Goal: Task Accomplishment & Management: Complete application form

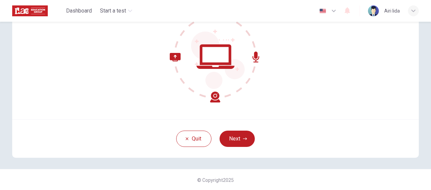
scroll to position [79, 0]
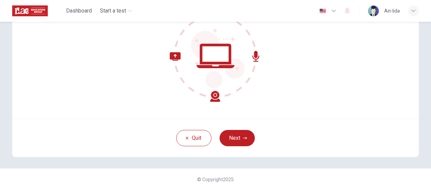
click at [421, 144] on div "Welcome to the Placement Test. We need to confirm some requirements before you …" at bounding box center [215, 54] width 428 height 225
drag, startPoint x: 236, startPoint y: 122, endPoint x: 236, endPoint y: 131, distance: 8.8
click at [236, 131] on div "Quit Next" at bounding box center [215, 137] width 406 height 38
click at [236, 131] on button "Next" at bounding box center [236, 138] width 35 height 16
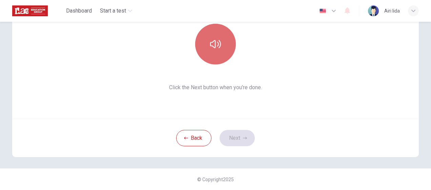
click at [223, 60] on button "button" at bounding box center [215, 44] width 41 height 41
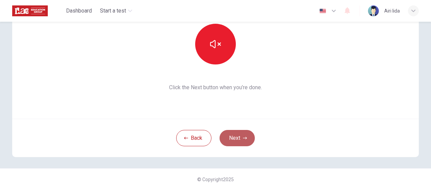
click at [243, 136] on icon "button" at bounding box center [245, 138] width 4 height 4
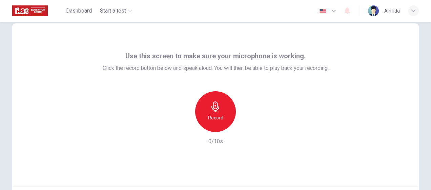
scroll to position [12, 0]
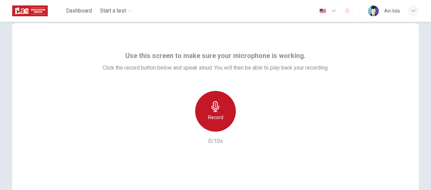
click at [229, 108] on div "Record" at bounding box center [215, 111] width 41 height 41
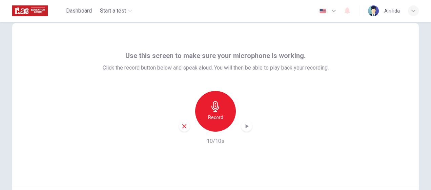
click at [243, 125] on icon "button" at bounding box center [246, 126] width 7 height 7
click at [181, 125] on icon "button" at bounding box center [184, 126] width 6 height 6
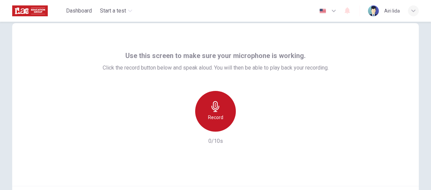
click at [218, 112] on div "Record" at bounding box center [215, 111] width 41 height 41
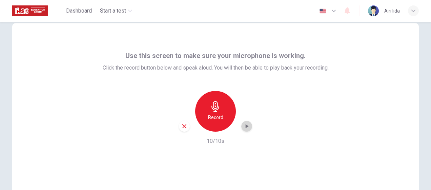
click at [246, 127] on icon "button" at bounding box center [246, 126] width 7 height 7
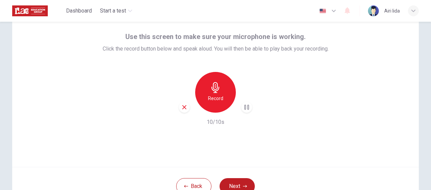
scroll to position [33, 0]
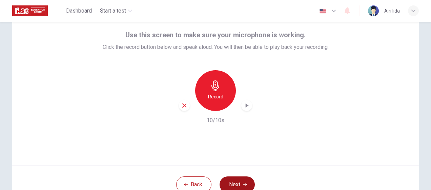
click at [244, 180] on button "Next" at bounding box center [236, 184] width 35 height 16
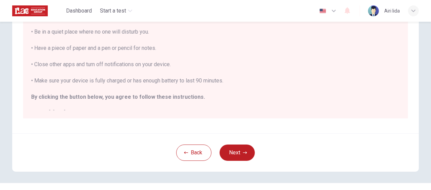
scroll to position [165, 0]
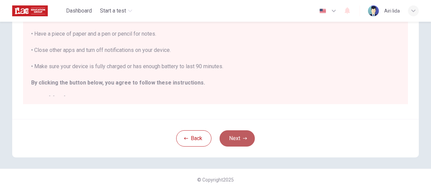
click at [243, 137] on icon "button" at bounding box center [245, 138] width 4 height 4
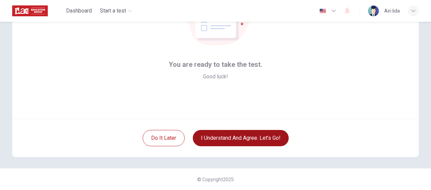
scroll to position [79, 0]
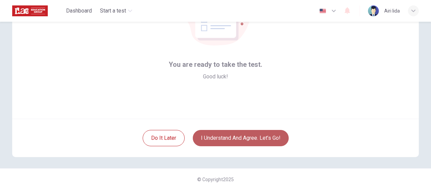
click at [254, 133] on button "I understand and agree. Let’s go!" at bounding box center [241, 138] width 96 height 16
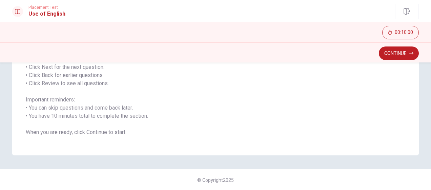
scroll to position [114, 0]
click at [406, 54] on button "Continue" at bounding box center [398, 53] width 40 height 14
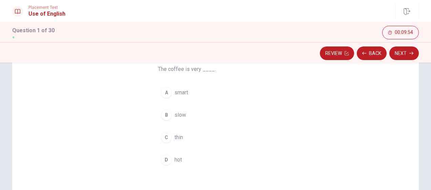
scroll to position [59, 0]
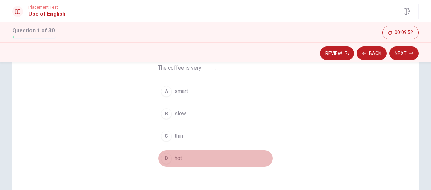
click at [165, 157] on div "D" at bounding box center [166, 158] width 11 height 11
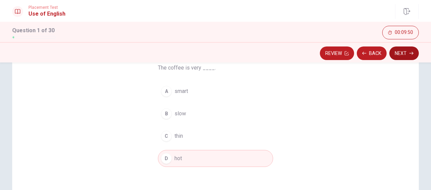
click at [406, 54] on button "Next" at bounding box center [403, 53] width 29 height 14
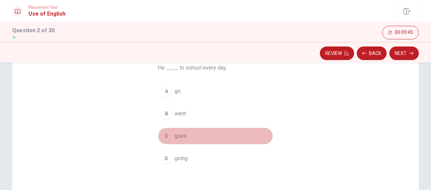
click at [164, 135] on div "C" at bounding box center [166, 135] width 11 height 11
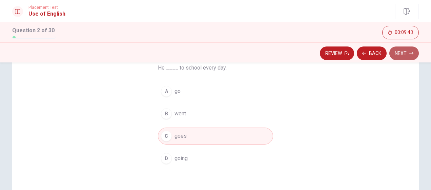
click at [394, 51] on button "Next" at bounding box center [403, 53] width 29 height 14
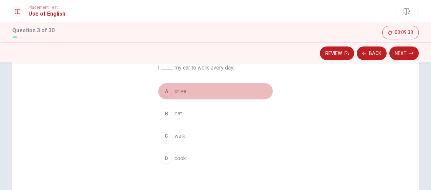
click at [164, 89] on div "A" at bounding box center [166, 91] width 11 height 11
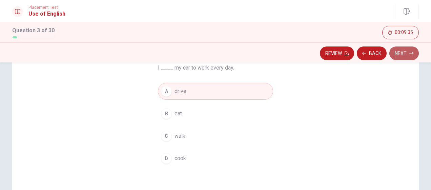
click at [405, 50] on button "Next" at bounding box center [403, 53] width 29 height 14
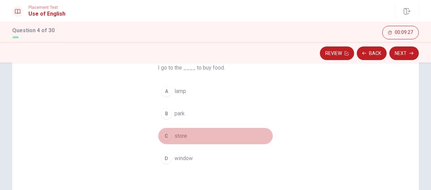
click at [166, 136] on div "C" at bounding box center [166, 135] width 11 height 11
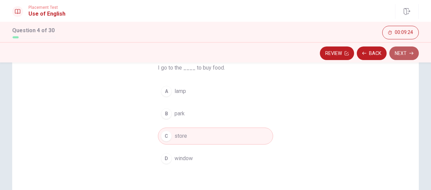
click at [404, 55] on button "Next" at bounding box center [403, 53] width 29 height 14
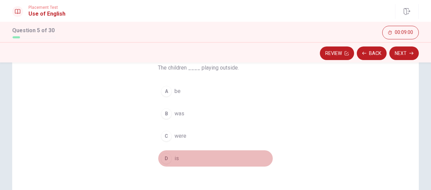
click at [165, 157] on div "D" at bounding box center [166, 158] width 11 height 11
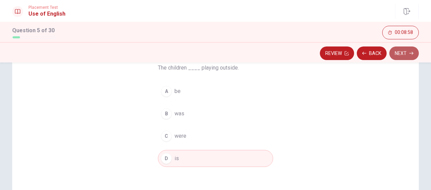
click at [392, 54] on button "Next" at bounding box center [403, 53] width 29 height 14
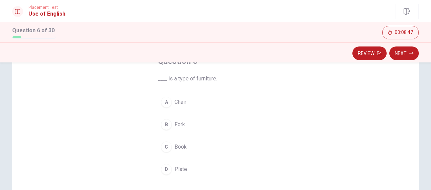
scroll to position [51, 0]
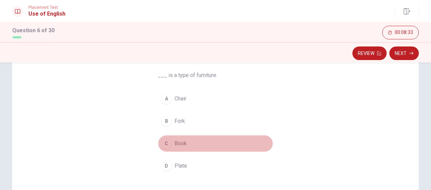
click at [163, 139] on div "C" at bounding box center [166, 143] width 11 height 11
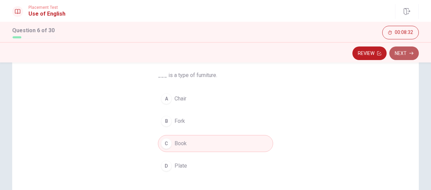
click at [398, 57] on button "Next" at bounding box center [403, 53] width 29 height 14
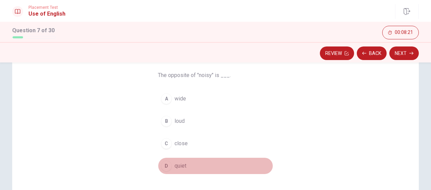
click at [162, 162] on div "D" at bounding box center [166, 165] width 11 height 11
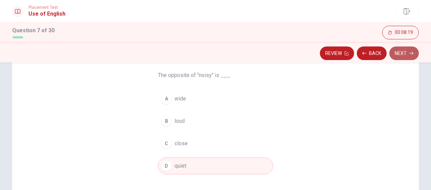
click at [399, 54] on button "Next" at bounding box center [403, 53] width 29 height 14
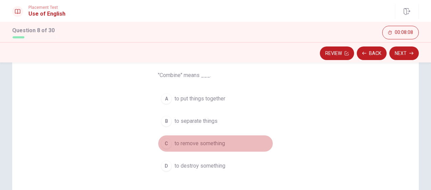
click at [166, 140] on div "C" at bounding box center [166, 143] width 11 height 11
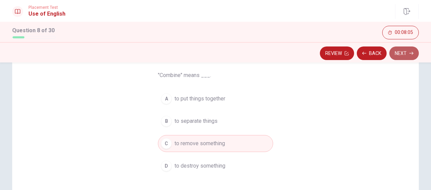
click at [393, 55] on button "Next" at bounding box center [403, 53] width 29 height 14
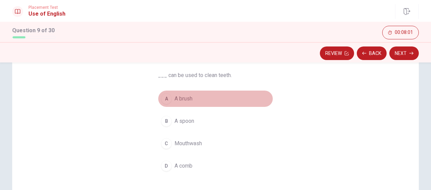
click at [163, 94] on div "A" at bounding box center [166, 98] width 11 height 11
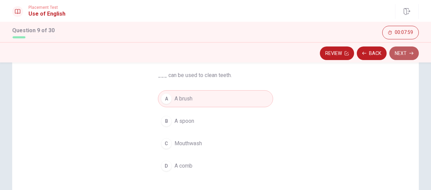
click at [410, 51] on button "Next" at bounding box center [403, 53] width 29 height 14
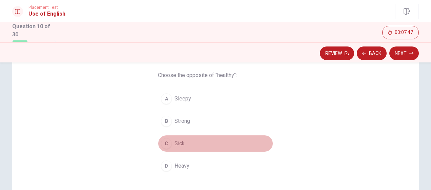
click at [164, 139] on div "C" at bounding box center [166, 143] width 11 height 11
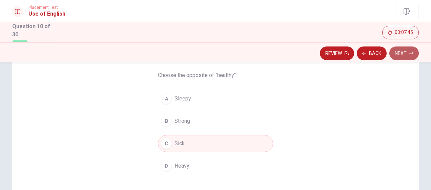
click at [398, 54] on button "Next" at bounding box center [403, 53] width 29 height 14
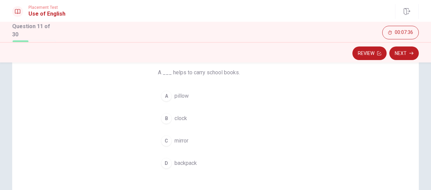
scroll to position [57, 0]
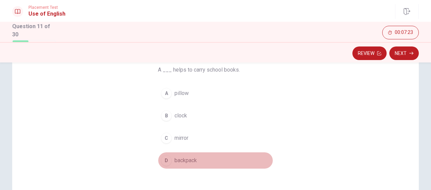
click at [164, 162] on div "D" at bounding box center [166, 160] width 11 height 11
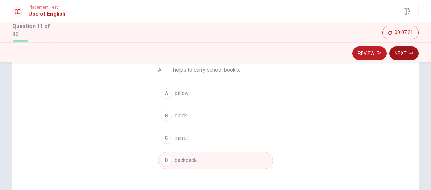
click at [403, 52] on button "Next" at bounding box center [403, 53] width 29 height 14
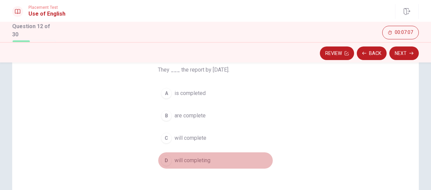
click at [164, 156] on div "D" at bounding box center [166, 160] width 11 height 11
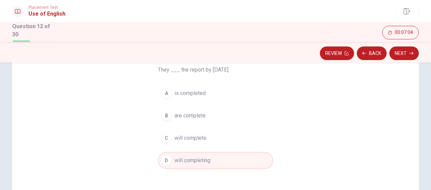
click at [165, 135] on div "C" at bounding box center [166, 137] width 11 height 11
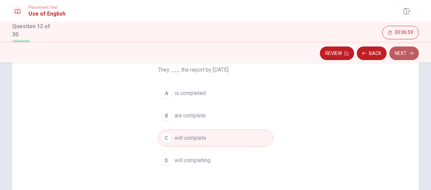
click at [397, 54] on button "Next" at bounding box center [403, 53] width 29 height 14
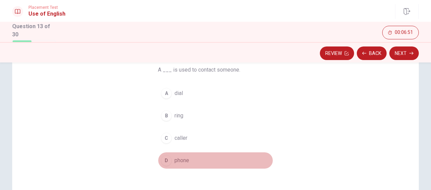
click at [166, 156] on div "D" at bounding box center [166, 160] width 11 height 11
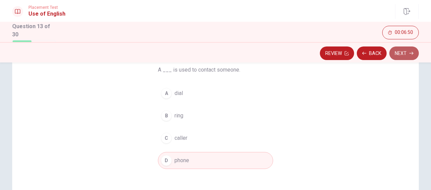
click at [411, 50] on button "Next" at bounding box center [403, 53] width 29 height 14
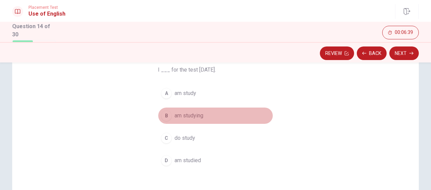
click at [164, 114] on div "B" at bounding box center [166, 115] width 11 height 11
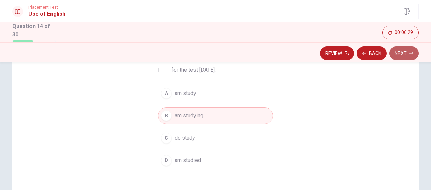
click at [407, 55] on button "Next" at bounding box center [403, 53] width 29 height 14
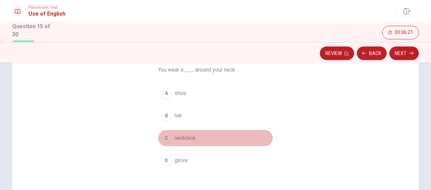
click at [166, 134] on div "C" at bounding box center [166, 137] width 11 height 11
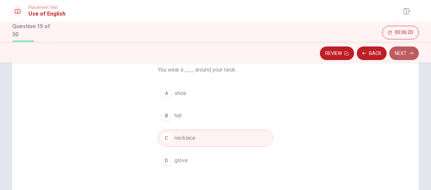
click at [391, 53] on button "Next" at bounding box center [403, 53] width 29 height 14
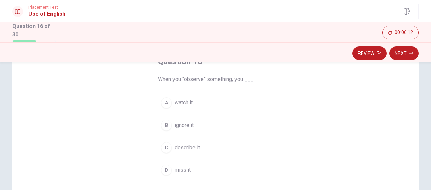
scroll to position [55, 0]
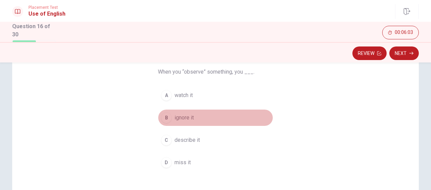
click at [163, 115] on div "B" at bounding box center [166, 117] width 11 height 11
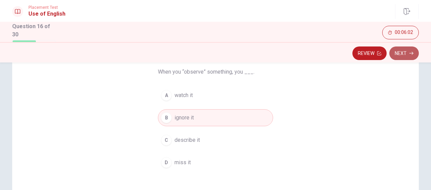
click at [411, 54] on icon "button" at bounding box center [411, 53] width 4 height 4
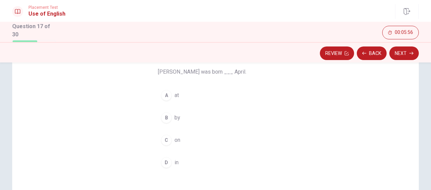
click at [163, 160] on div "D" at bounding box center [166, 162] width 11 height 11
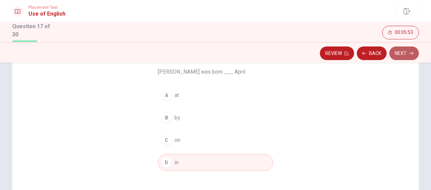
click at [397, 52] on button "Next" at bounding box center [403, 53] width 29 height 14
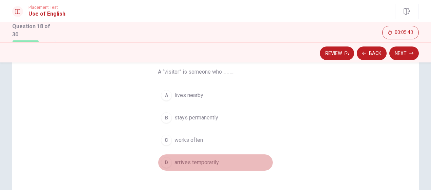
click at [164, 162] on div "D" at bounding box center [166, 162] width 11 height 11
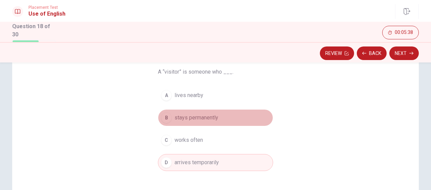
click at [165, 119] on div "B" at bounding box center [166, 117] width 11 height 11
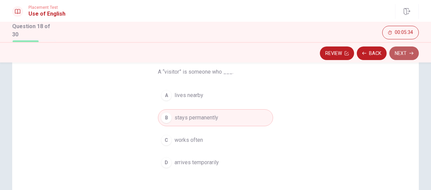
click at [398, 53] on button "Next" at bounding box center [403, 53] width 29 height 14
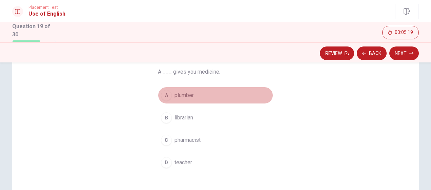
click at [163, 92] on div "A" at bounding box center [166, 95] width 11 height 11
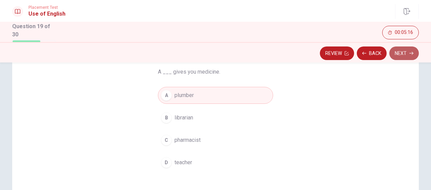
click at [395, 51] on button "Next" at bounding box center [403, 53] width 29 height 14
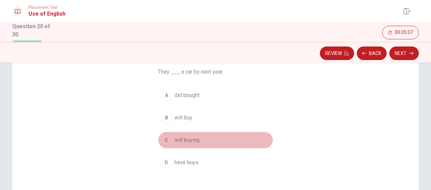
click at [166, 138] on div "C" at bounding box center [166, 139] width 11 height 11
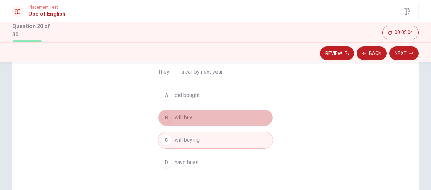
click at [164, 117] on div "B" at bounding box center [166, 117] width 11 height 11
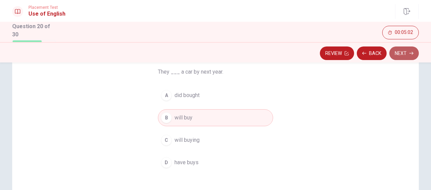
click at [403, 55] on button "Next" at bounding box center [403, 53] width 29 height 14
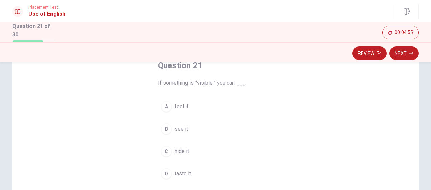
scroll to position [44, 0]
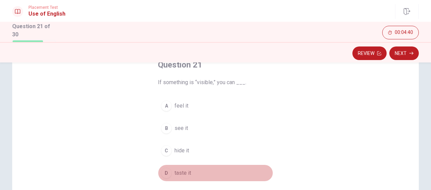
click at [164, 168] on div "D" at bounding box center [166, 172] width 11 height 11
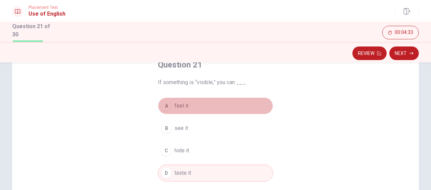
click at [169, 102] on div "A" at bounding box center [166, 105] width 11 height 11
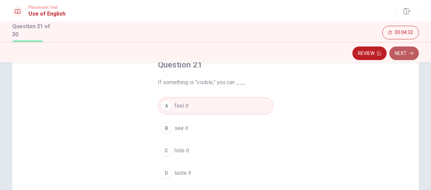
click at [407, 50] on button "Next" at bounding box center [403, 53] width 29 height 14
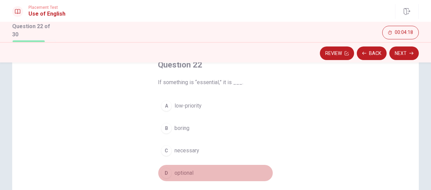
click at [168, 170] on div "D" at bounding box center [166, 172] width 11 height 11
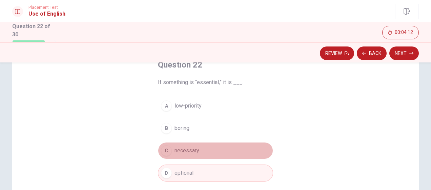
click at [164, 150] on div "C" at bounding box center [166, 150] width 11 height 11
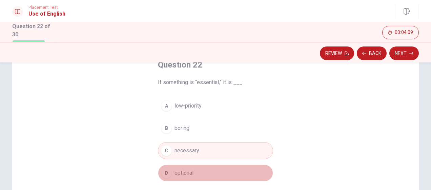
click at [164, 175] on div "D" at bounding box center [166, 172] width 11 height 11
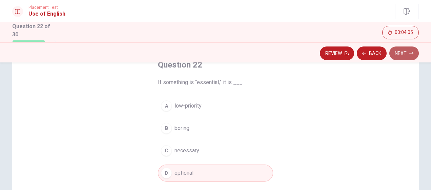
click at [396, 55] on button "Next" at bounding box center [403, 53] width 29 height 14
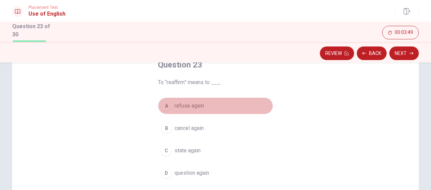
click at [164, 105] on div "A" at bounding box center [166, 105] width 11 height 11
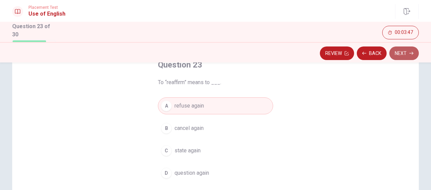
click at [406, 53] on button "Next" at bounding box center [403, 53] width 29 height 14
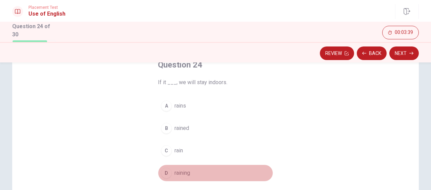
click at [164, 171] on div "D" at bounding box center [166, 172] width 11 height 11
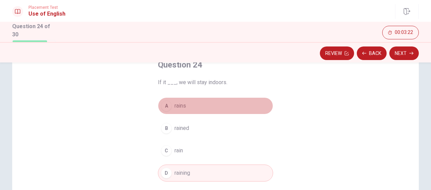
click at [164, 103] on div "A" at bounding box center [166, 105] width 11 height 11
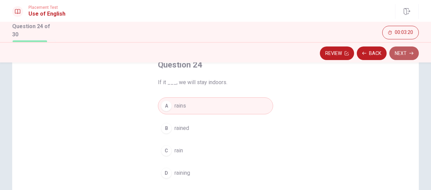
click at [398, 54] on button "Next" at bounding box center [403, 53] width 29 height 14
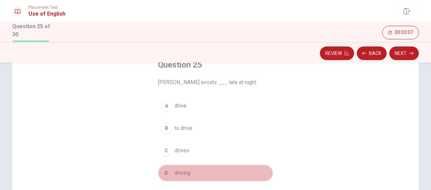
click at [165, 169] on div "D" at bounding box center [166, 172] width 11 height 11
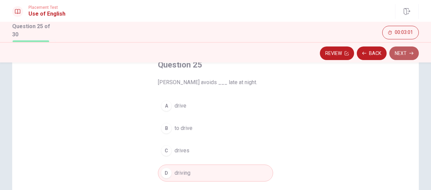
click at [405, 52] on button "Next" at bounding box center [403, 53] width 29 height 14
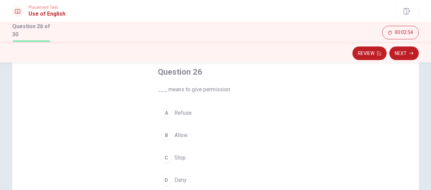
scroll to position [53, 0]
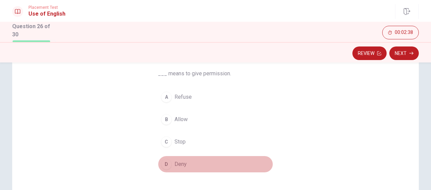
click at [163, 158] on div "D" at bounding box center [166, 163] width 11 height 11
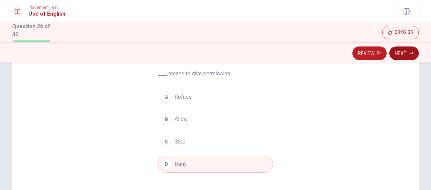
click at [394, 52] on button "Next" at bounding box center [403, 53] width 29 height 14
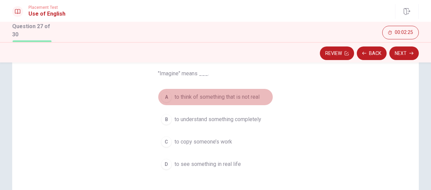
click at [164, 95] on div "A" at bounding box center [166, 96] width 11 height 11
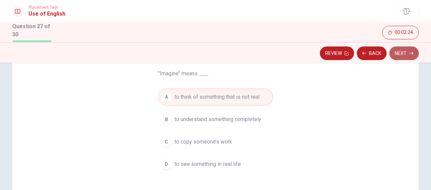
click at [391, 51] on button "Next" at bounding box center [403, 53] width 29 height 14
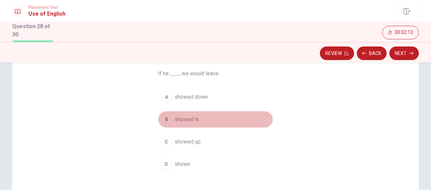
click at [164, 117] on div "B" at bounding box center [166, 119] width 11 height 11
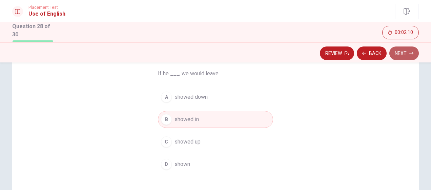
click at [400, 55] on button "Next" at bounding box center [403, 53] width 29 height 14
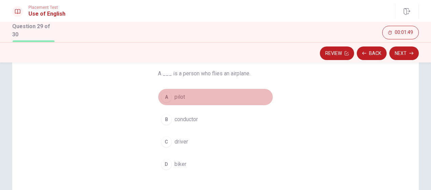
click at [167, 97] on div "A" at bounding box center [166, 96] width 11 height 11
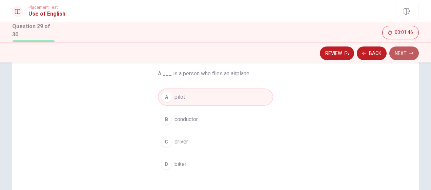
click at [405, 56] on button "Next" at bounding box center [403, 53] width 29 height 14
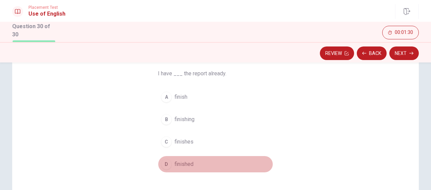
click at [163, 161] on div "D" at bounding box center [166, 163] width 11 height 11
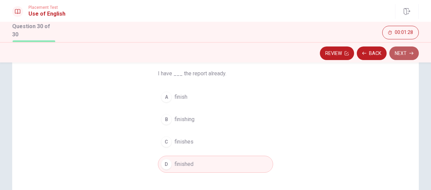
click at [410, 49] on button "Next" at bounding box center [403, 53] width 29 height 14
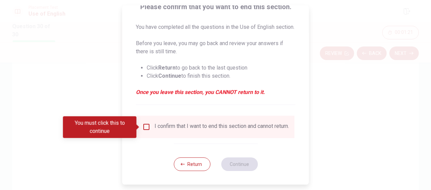
scroll to position [71, 0]
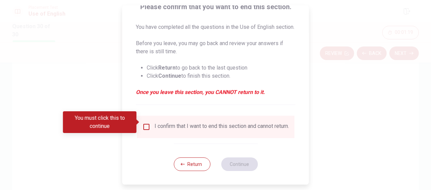
click at [150, 123] on div "I confirm that I want to end this section and cannot return." at bounding box center [215, 127] width 147 height 8
click at [144, 123] on input "You must click this to continue" at bounding box center [146, 127] width 8 height 8
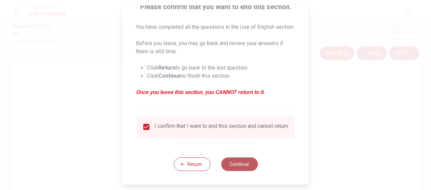
click at [233, 164] on button "Continue" at bounding box center [239, 164] width 37 height 14
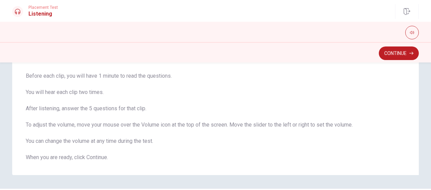
scroll to position [56, 0]
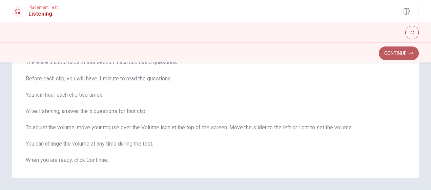
click at [408, 56] on button "Continue" at bounding box center [398, 53] width 40 height 14
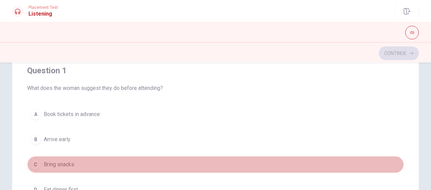
click at [273, 171] on button "C Bring snacks" at bounding box center [215, 164] width 376 height 17
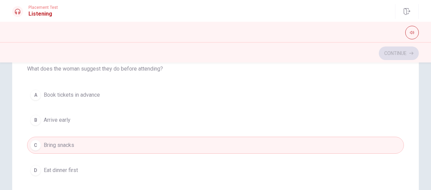
scroll to position [21, 0]
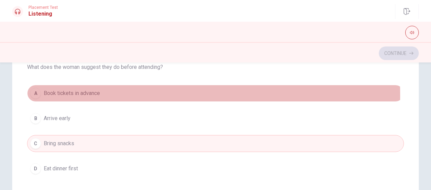
click at [36, 95] on div "A" at bounding box center [35, 93] width 11 height 11
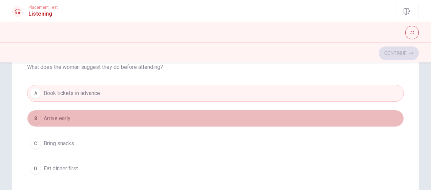
drag, startPoint x: 396, startPoint y: 116, endPoint x: 394, endPoint y: 109, distance: 7.4
click at [394, 109] on div "A Book tickets in advance B Arrive early C Bring snacks D Eat dinner first" at bounding box center [215, 131] width 376 height 92
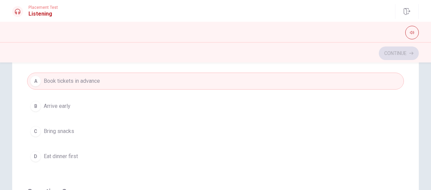
scroll to position [0, 0]
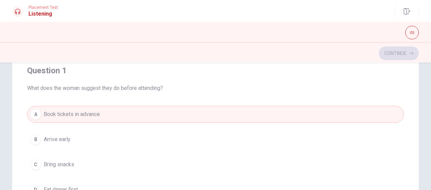
click at [410, 54] on div "Continue" at bounding box center [215, 53] width 406 height 13
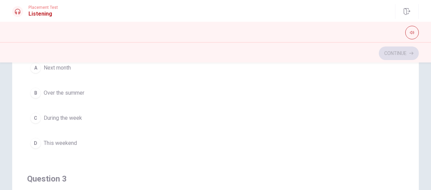
scroll to position [205, 0]
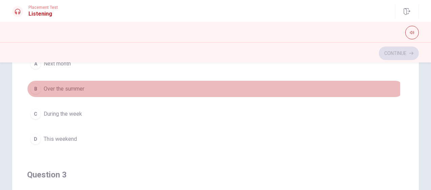
click at [33, 87] on div "B" at bounding box center [35, 88] width 11 height 11
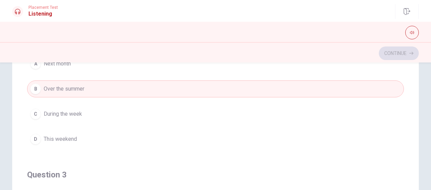
drag, startPoint x: 397, startPoint y: 145, endPoint x: 397, endPoint y: 156, distance: 11.2
click at [397, 156] on div "Question 2 When do they plan to attend the play? A Next month B Over the summer…" at bounding box center [215, 81] width 376 height 154
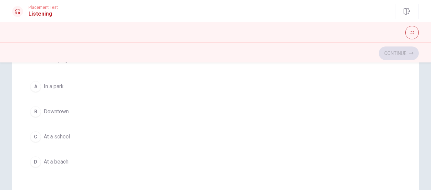
scroll to position [346, 0]
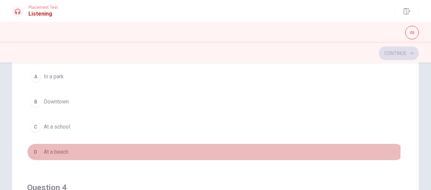
click at [62, 148] on span "At a beach" at bounding box center [56, 152] width 25 height 8
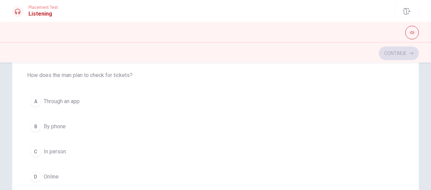
scroll to position [101, 0]
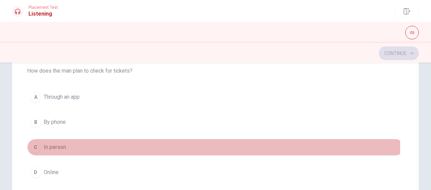
click at [32, 144] on div "C" at bounding box center [35, 146] width 11 height 11
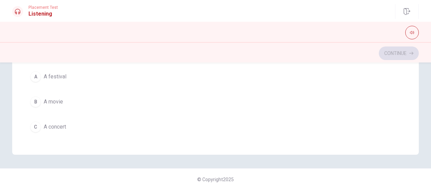
scroll to position [520, 0]
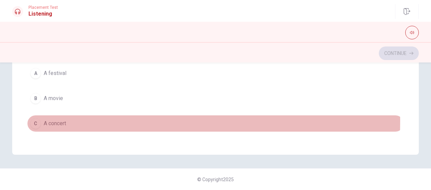
click at [34, 118] on div "C" at bounding box center [35, 123] width 11 height 11
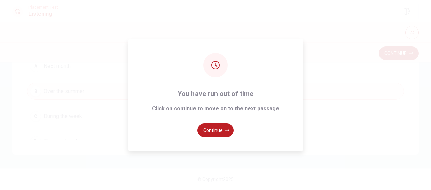
scroll to position [54, 0]
click at [223, 129] on button "Continue" at bounding box center [215, 130] width 37 height 14
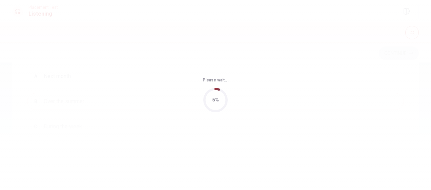
scroll to position [0, 0]
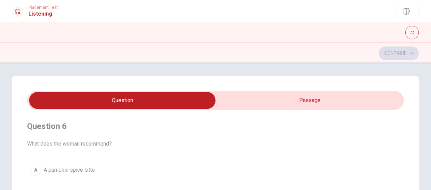
click at [273, 117] on div "Question 6 What does the woman recommend? A A pumpkin spice latte [PERSON_NAME]…" at bounding box center [215, 187] width 376 height 154
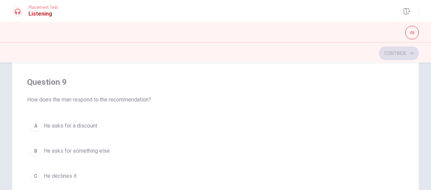
scroll to position [410, 0]
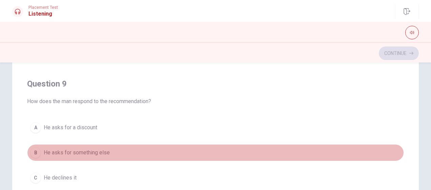
click at [359, 149] on button "B He asks for something else" at bounding box center [215, 152] width 376 height 17
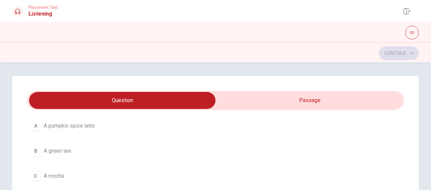
scroll to position [46, 0]
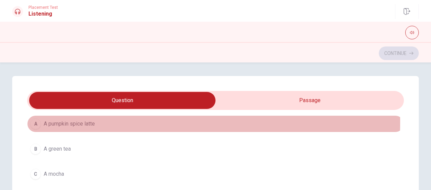
click at [35, 121] on div "A" at bounding box center [35, 123] width 11 height 11
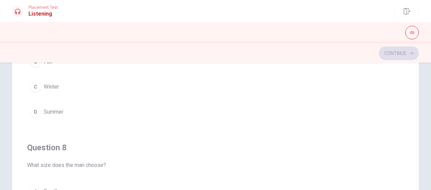
scroll to position [58, 0]
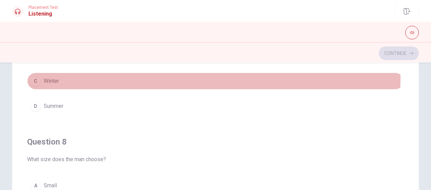
click at [118, 77] on button "C Winter" at bounding box center [215, 80] width 376 height 17
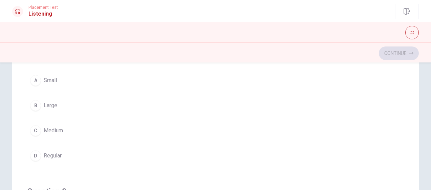
scroll to position [357, 0]
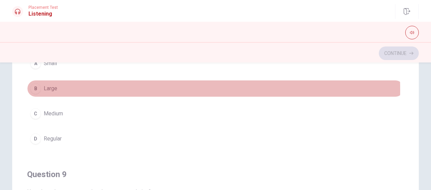
click at [49, 88] on span "Large" at bounding box center [51, 88] width 14 height 8
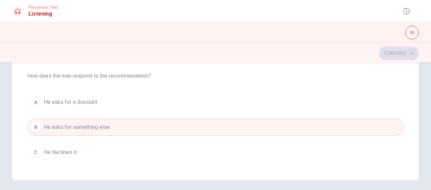
scroll to position [363, 0]
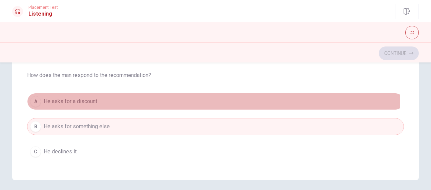
click at [100, 98] on button "A He asks for a discount" at bounding box center [215, 101] width 376 height 17
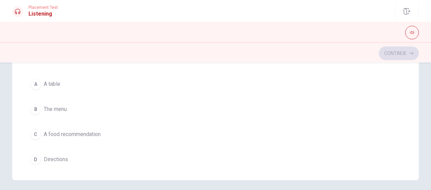
scroll to position [536, 0]
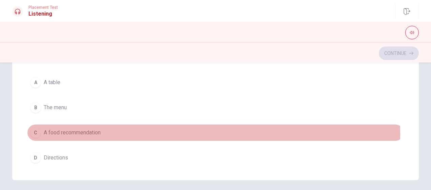
click at [76, 129] on span "A food recommendation" at bounding box center [72, 132] width 57 height 8
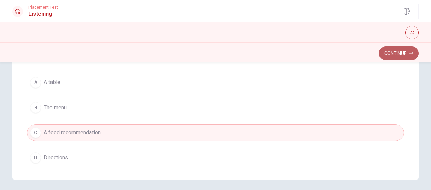
click at [398, 50] on button "Continue" at bounding box center [398, 53] width 40 height 14
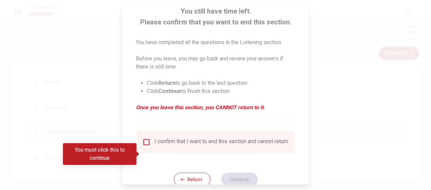
scroll to position [63, 0]
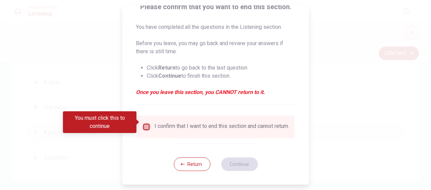
click at [147, 123] on input "You must click this to continue" at bounding box center [146, 127] width 8 height 8
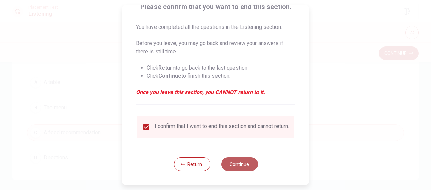
click at [239, 163] on button "Continue" at bounding box center [239, 164] width 37 height 14
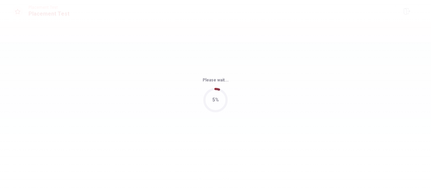
scroll to position [0, 0]
